Goal: Transaction & Acquisition: Purchase product/service

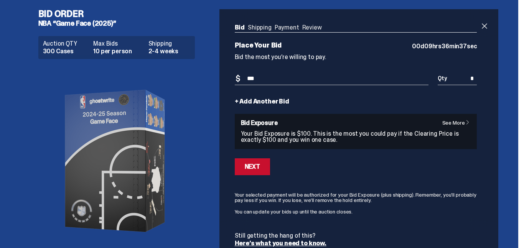
click at [518, 119] on div "Bid Order NBA “Game Face (2025)” Auction QTY 300 Cases Max Bids 10 per person S…" at bounding box center [259, 135] width 518 height 271
click at [489, 29] on span at bounding box center [484, 25] width 9 height 9
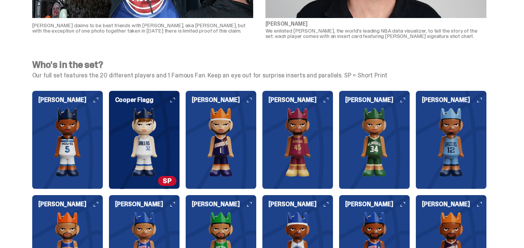
scroll to position [690, 0]
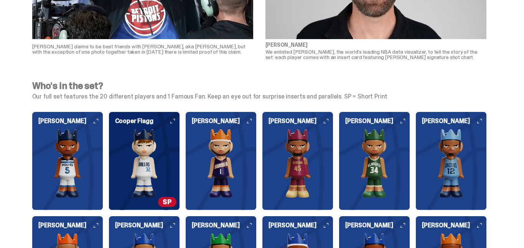
click at [98, 123] on icon at bounding box center [96, 121] width 5 height 5
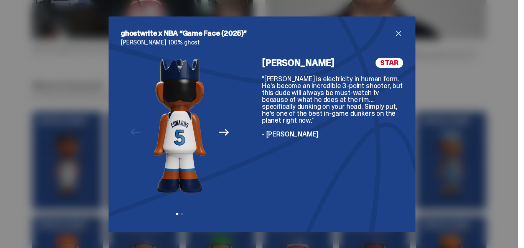
click at [231, 136] on div "Previous Next View slide 1 View slide 2" at bounding box center [180, 139] width 118 height 162
click at [227, 133] on icon "Next" at bounding box center [224, 132] width 10 height 7
click at [399, 31] on span "close" at bounding box center [398, 33] width 9 height 9
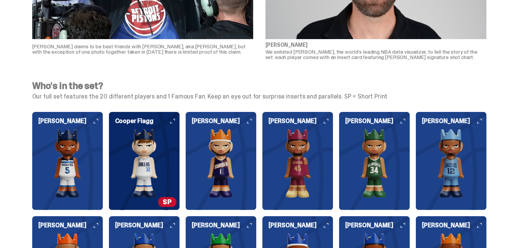
click at [170, 181] on img at bounding box center [144, 163] width 71 height 69
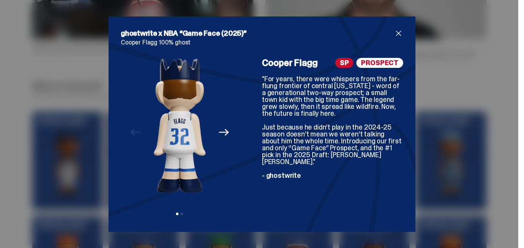
click at [160, 153] on img at bounding box center [180, 125] width 52 height 135
click at [204, 154] on img at bounding box center [180, 125] width 52 height 135
click at [399, 32] on span "close" at bounding box center [398, 33] width 9 height 9
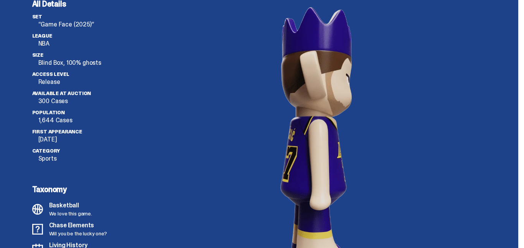
scroll to position [2054, 0]
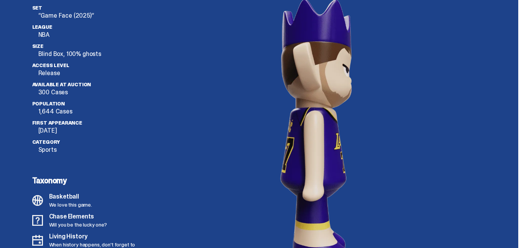
drag, startPoint x: 301, startPoint y: 103, endPoint x: 359, endPoint y: 105, distance: 57.9
click at [359, 105] on image "lottie-animation-container" at bounding box center [315, 134] width 161 height 286
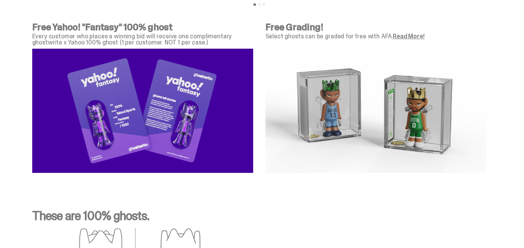
scroll to position [2499, 0]
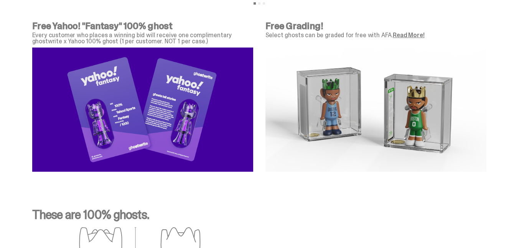
click at [401, 31] on link "Read More!" at bounding box center [407, 35] width 31 height 8
click at [354, 113] on img at bounding box center [375, 110] width 221 height 124
